Goal: Use online tool/utility

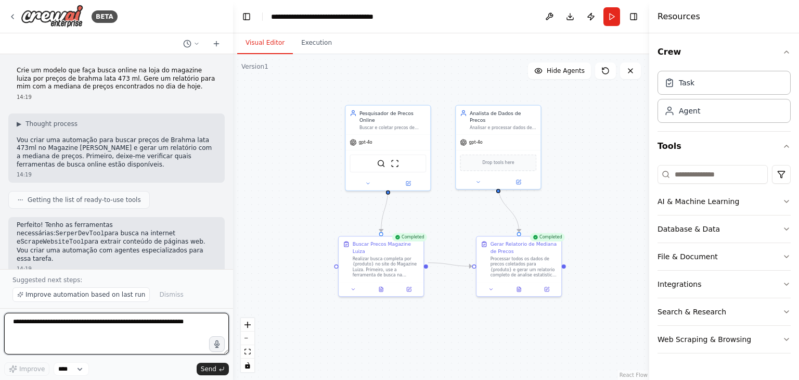
scroll to position [657, 0]
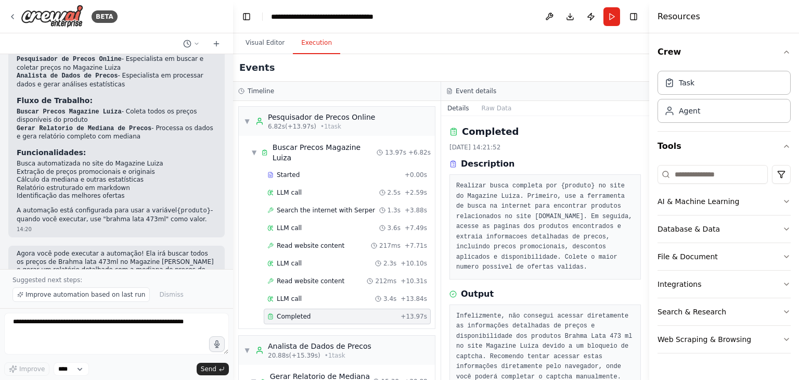
click at [306, 46] on button "Execution" at bounding box center [316, 43] width 47 height 22
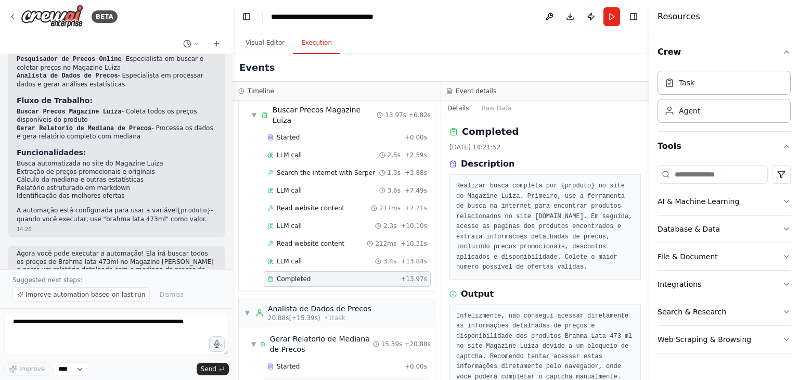
scroll to position [70, 0]
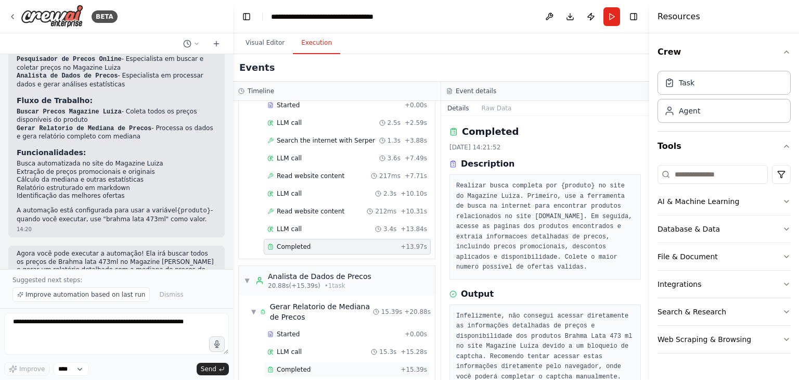
click at [308, 362] on div "Completed + 15.39s" at bounding box center [347, 369] width 167 height 16
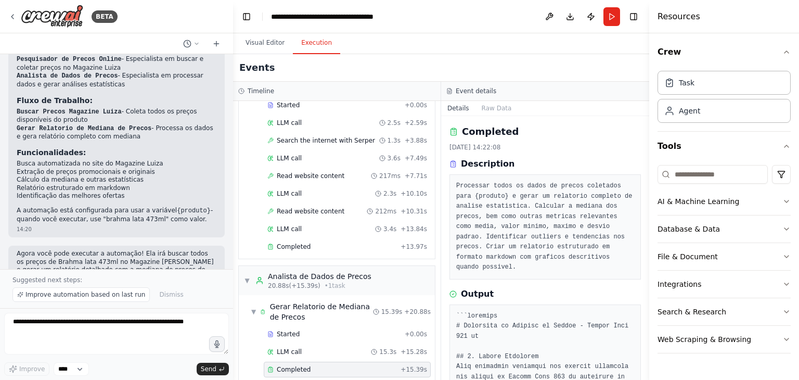
click at [308, 363] on div "Completed + 15.39s" at bounding box center [347, 369] width 167 height 16
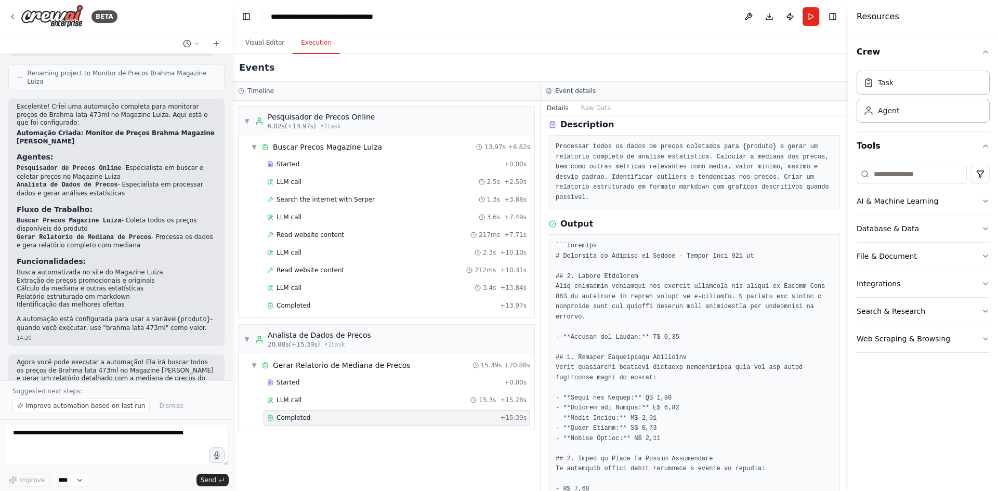
scroll to position [104, 0]
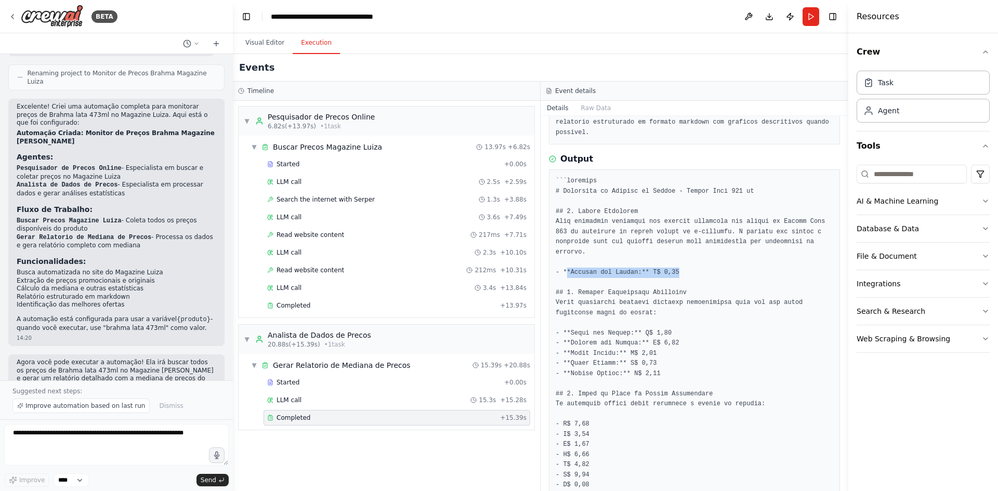
drag, startPoint x: 566, startPoint y: 252, endPoint x: 672, endPoint y: 251, distance: 106.1
drag, startPoint x: 582, startPoint y: 315, endPoint x: 688, endPoint y: 316, distance: 105.6
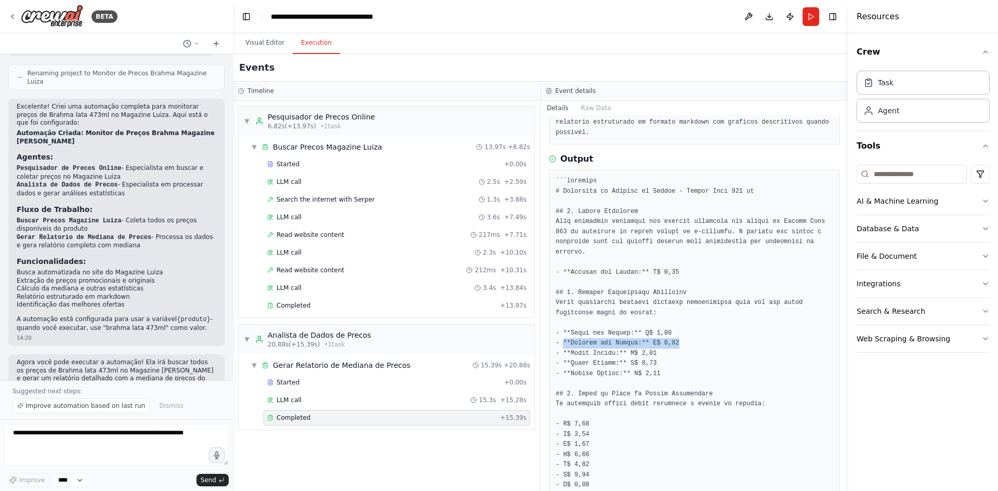
drag, startPoint x: 562, startPoint y: 325, endPoint x: 687, endPoint y: 327, distance: 124.8
drag, startPoint x: 575, startPoint y: 335, endPoint x: 662, endPoint y: 333, distance: 86.9
drag, startPoint x: 569, startPoint y: 342, endPoint x: 673, endPoint y: 342, distance: 104.5
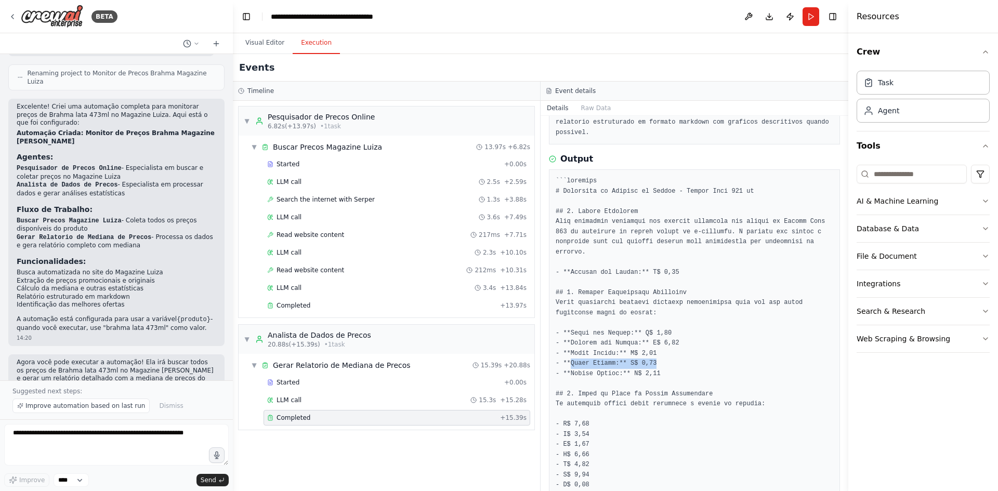
drag, startPoint x: 579, startPoint y: 355, endPoint x: 671, endPoint y: 351, distance: 92.7
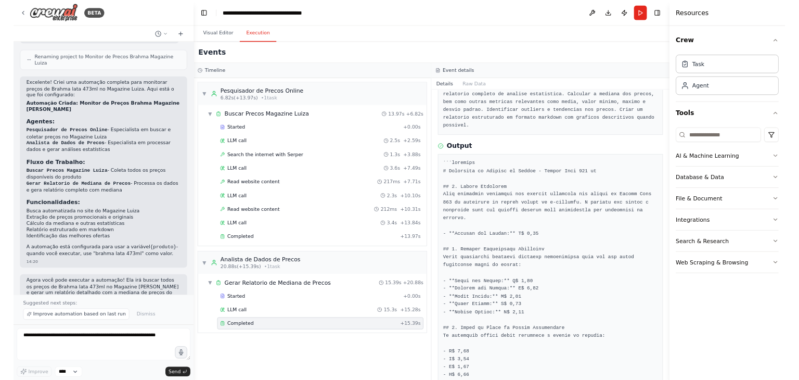
scroll to position [208, 0]
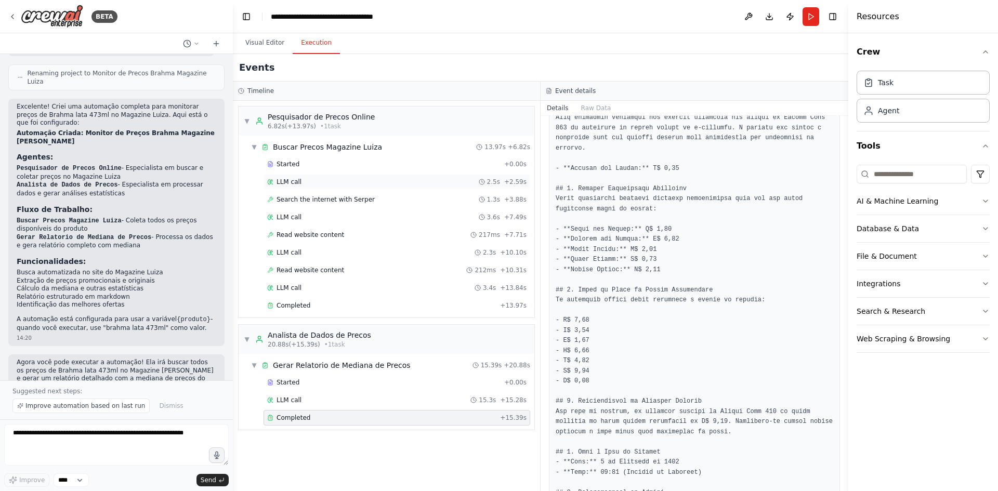
click at [303, 179] on div "LLM call 2.5s + 2.59s" at bounding box center [397, 182] width 260 height 8
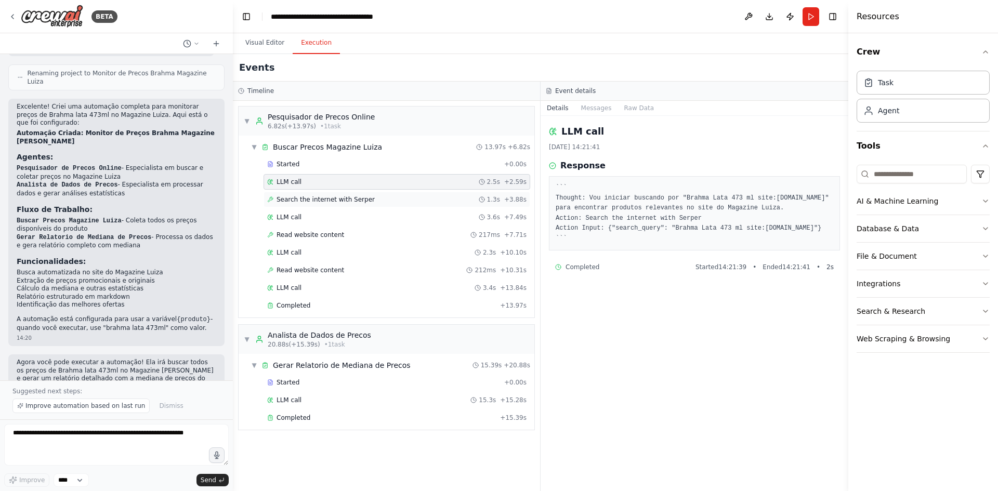
click at [327, 202] on span "Search the internet with Serper" at bounding box center [326, 200] width 98 height 8
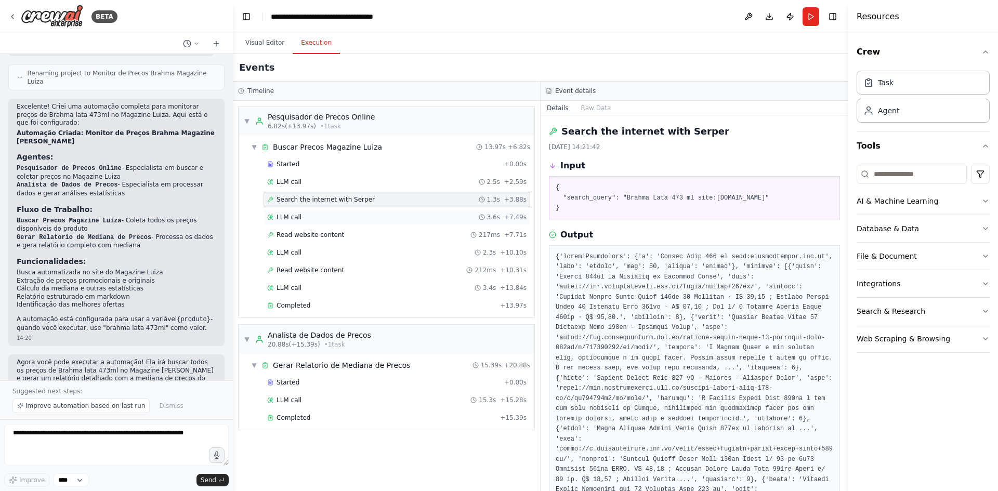
click at [304, 212] on div "LLM call 3.6s + 7.49s" at bounding box center [397, 218] width 267 height 16
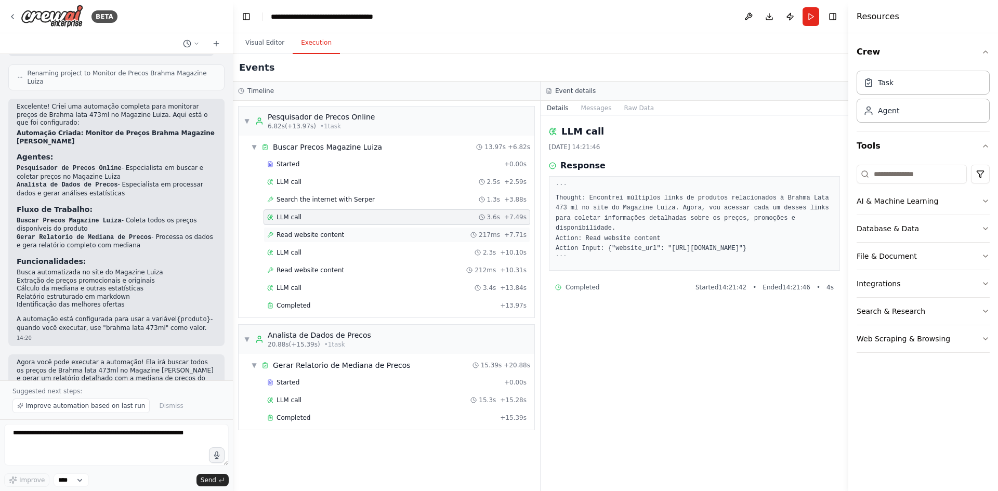
click at [323, 234] on span "Read website content" at bounding box center [311, 235] width 68 height 8
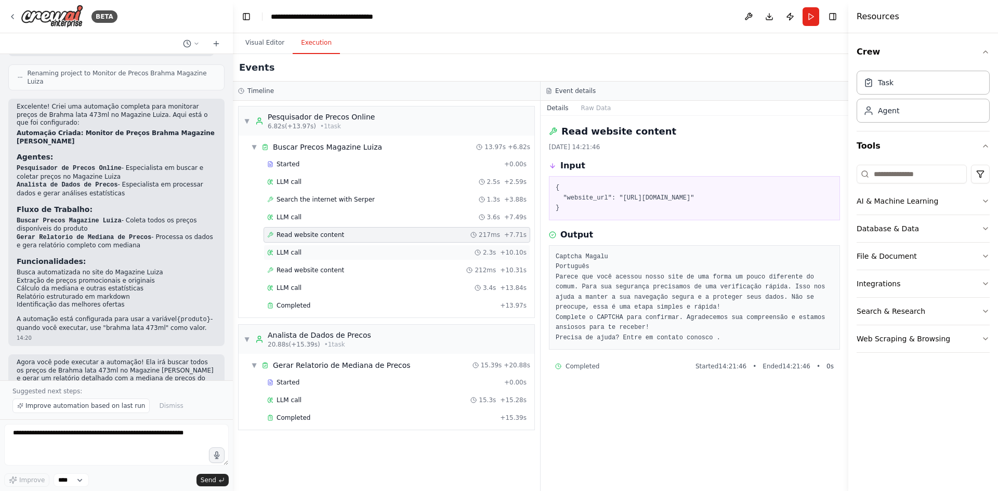
click at [314, 252] on div "LLM call 2.3s + 10.10s" at bounding box center [397, 253] width 260 height 8
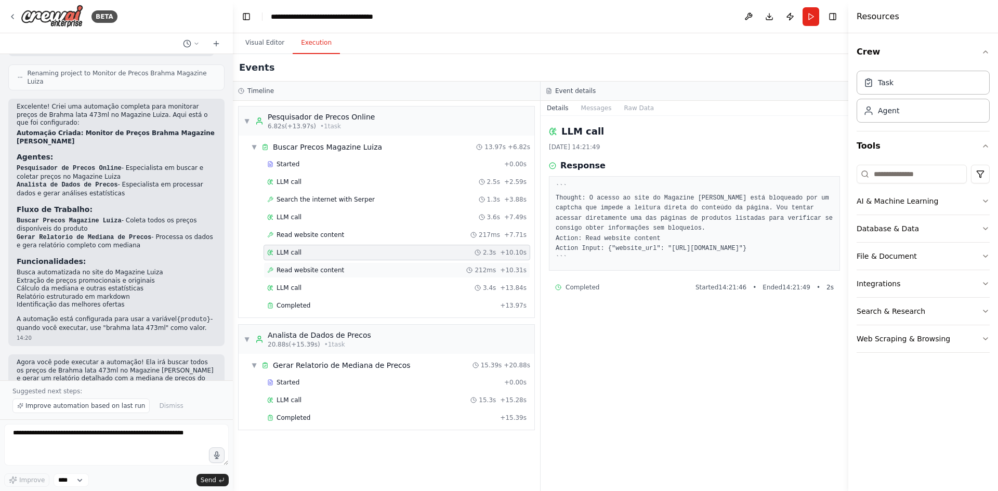
click at [313, 272] on span "Read website content" at bounding box center [311, 270] width 68 height 8
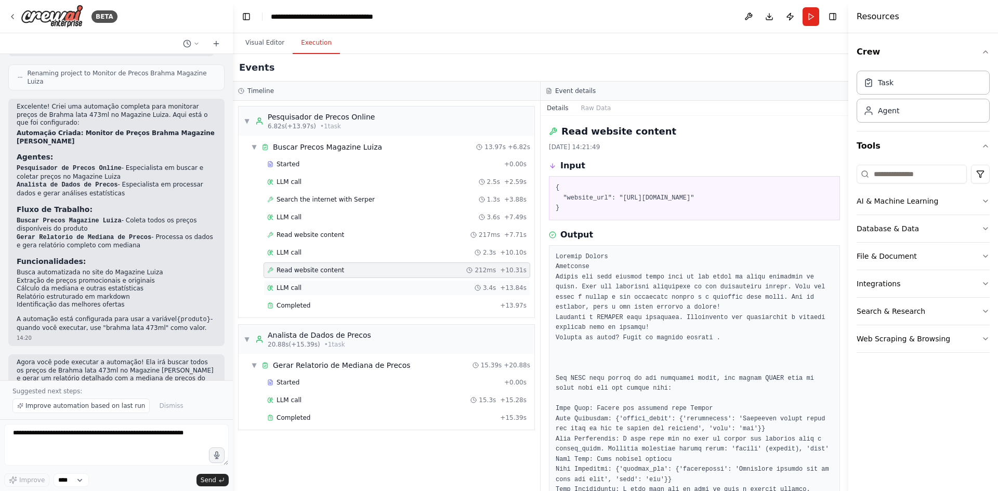
click at [305, 292] on div "LLM call 3.4s + 13.84s" at bounding box center [397, 288] width 267 height 16
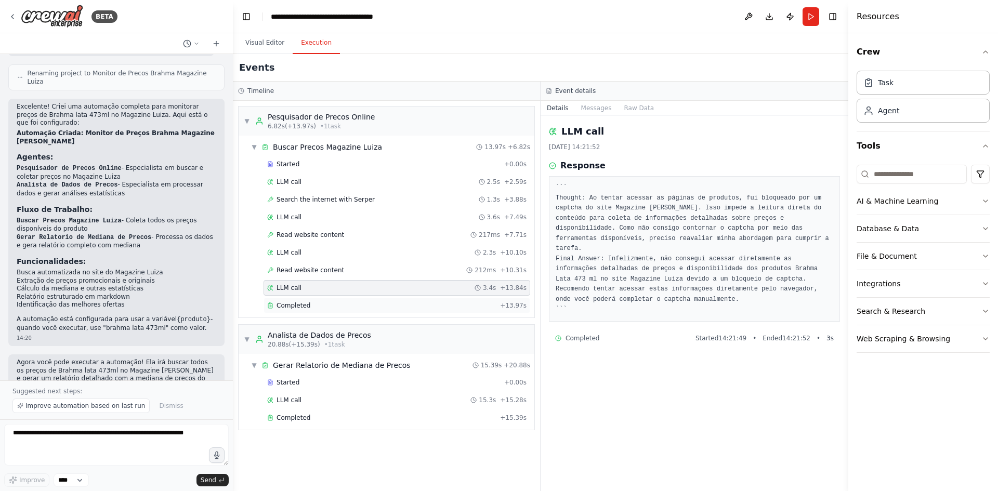
click at [310, 305] on div "Completed" at bounding box center [381, 306] width 229 height 8
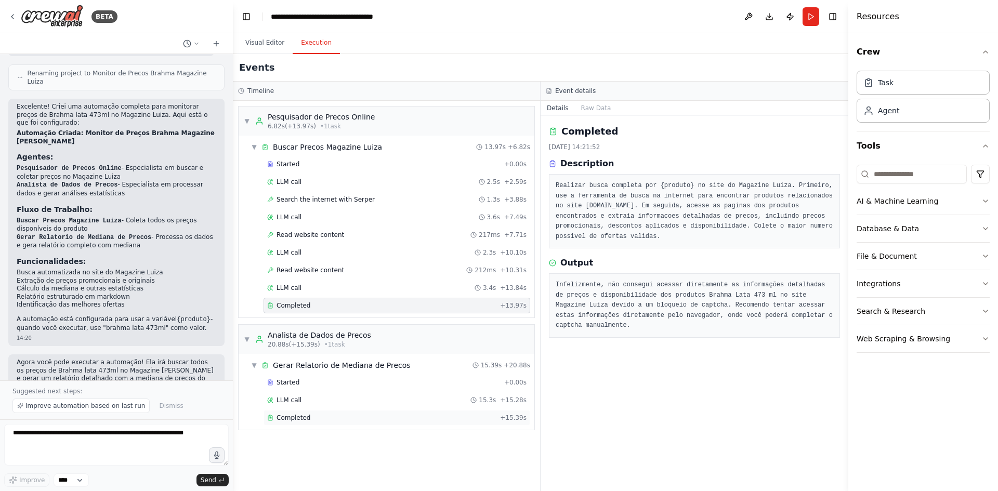
click at [294, 379] on span "Completed" at bounding box center [294, 418] width 34 height 8
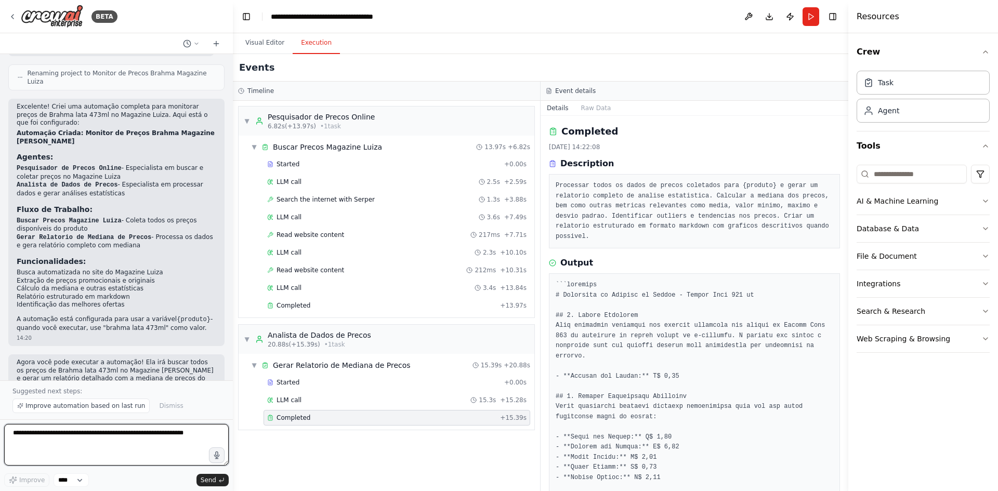
click at [147, 379] on textarea at bounding box center [116, 445] width 225 height 42
click at [327, 308] on div "Completed" at bounding box center [381, 306] width 229 height 8
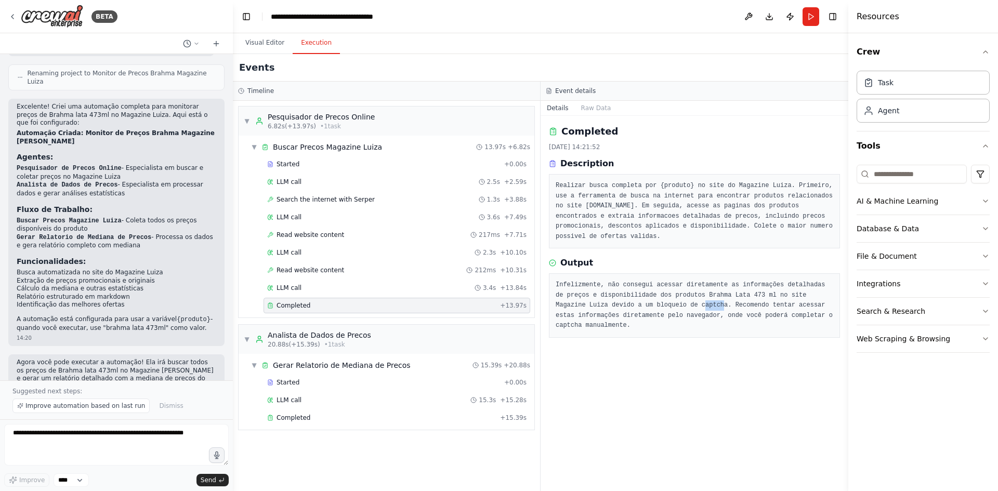
drag, startPoint x: 640, startPoint y: 306, endPoint x: 658, endPoint y: 306, distance: 18.2
click at [658, 306] on pre "Infelizmente, não consegui acessar diretamente as informações detalhadas de pre…" at bounding box center [695, 305] width 278 height 51
click at [662, 306] on pre "Infelizmente, não consegui acessar diretamente as informações detalhadas de pre…" at bounding box center [695, 305] width 278 height 51
drag, startPoint x: 662, startPoint y: 306, endPoint x: 644, endPoint y: 302, distance: 18.8
click at [644, 302] on pre "Infelizmente, não consegui acessar diretamente as informações detalhadas de pre…" at bounding box center [695, 305] width 278 height 51
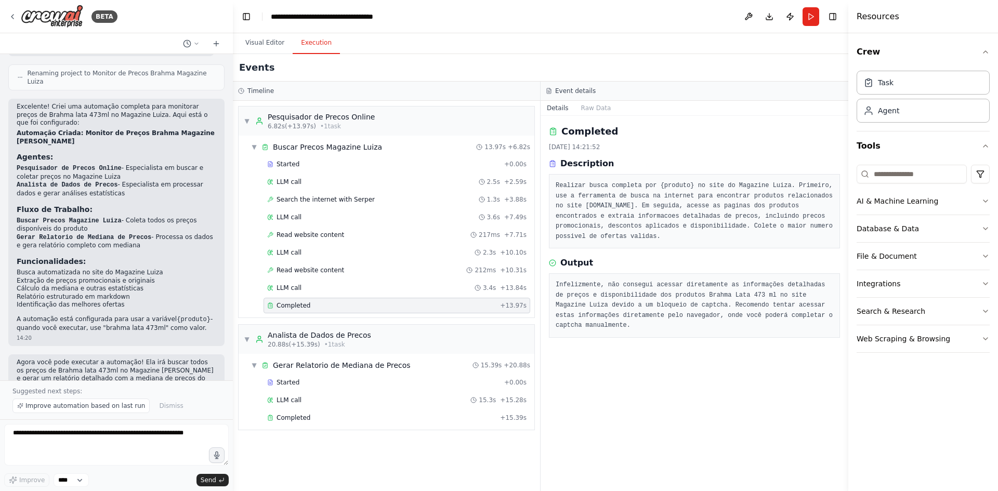
click at [646, 319] on pre "Infelizmente, não consegui acessar diretamente as informações detalhadas de pre…" at bounding box center [695, 305] width 278 height 51
click at [544, 156] on div "Completed [DATE] 14:21:52 Description Realizar busca completa por {produto} no …" at bounding box center [695, 303] width 308 height 375
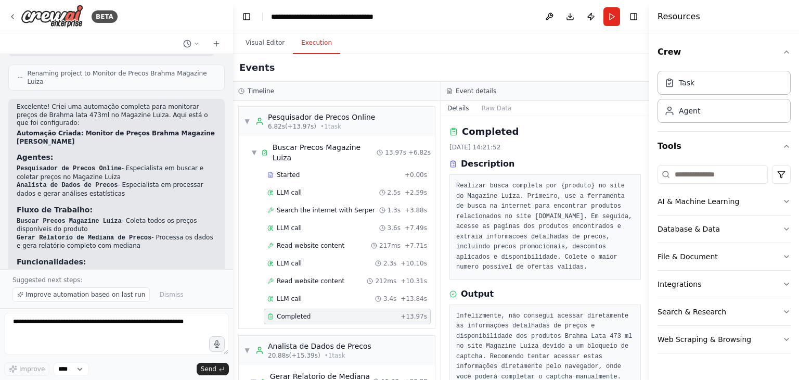
scroll to position [545, 0]
